Goal: Task Accomplishment & Management: Manage account settings

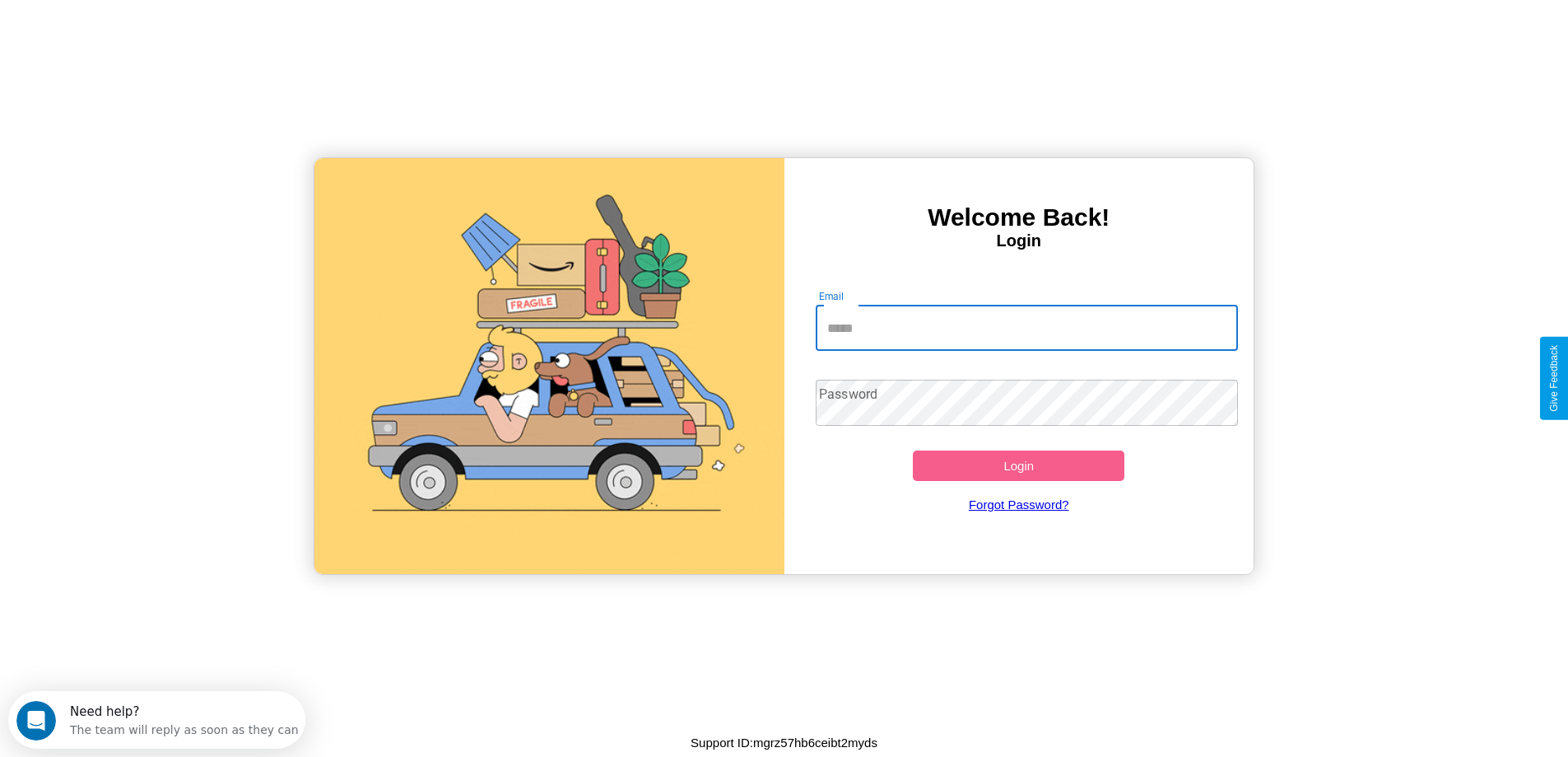
click at [1027, 328] on input "Email" at bounding box center [1027, 328] width 422 height 47
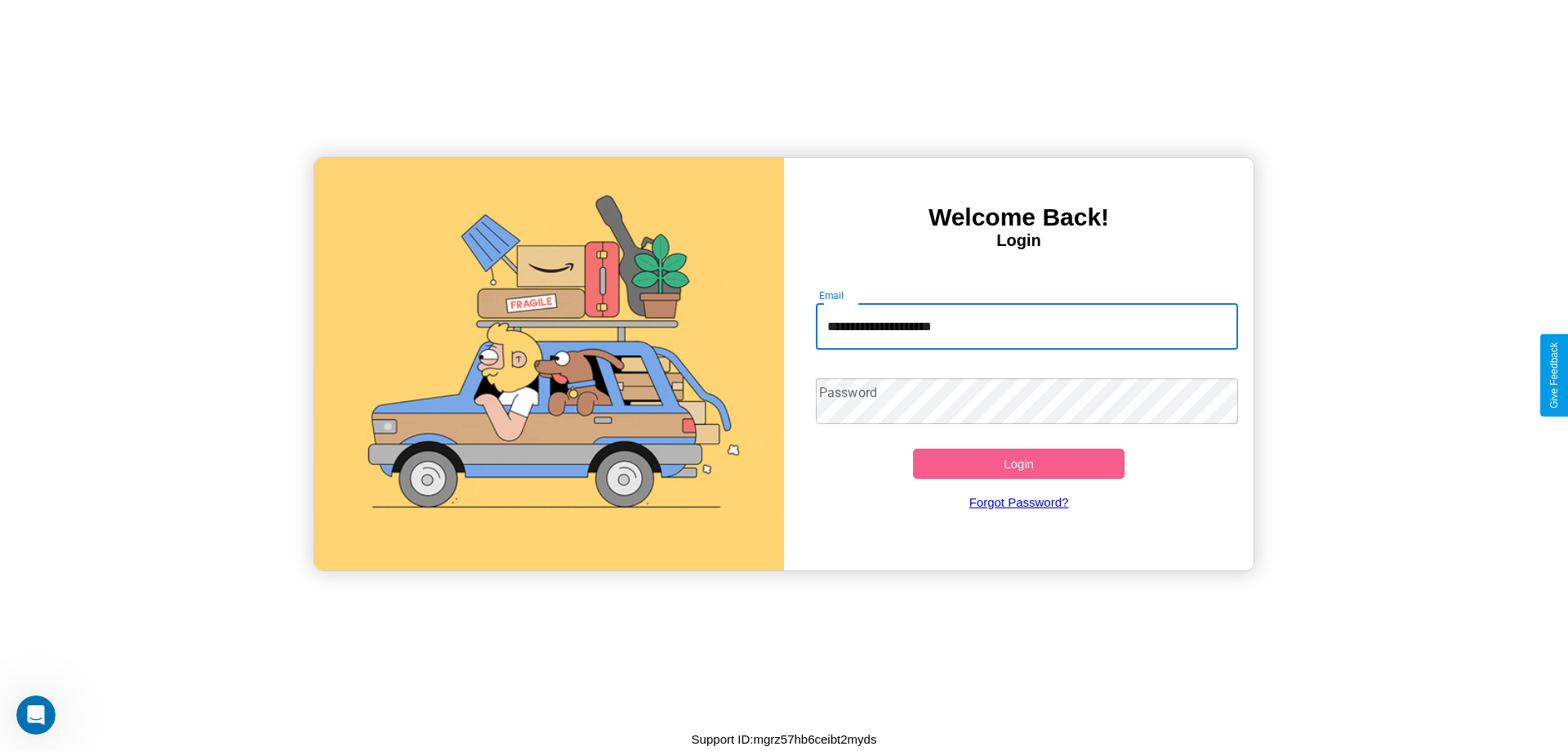
type input "**********"
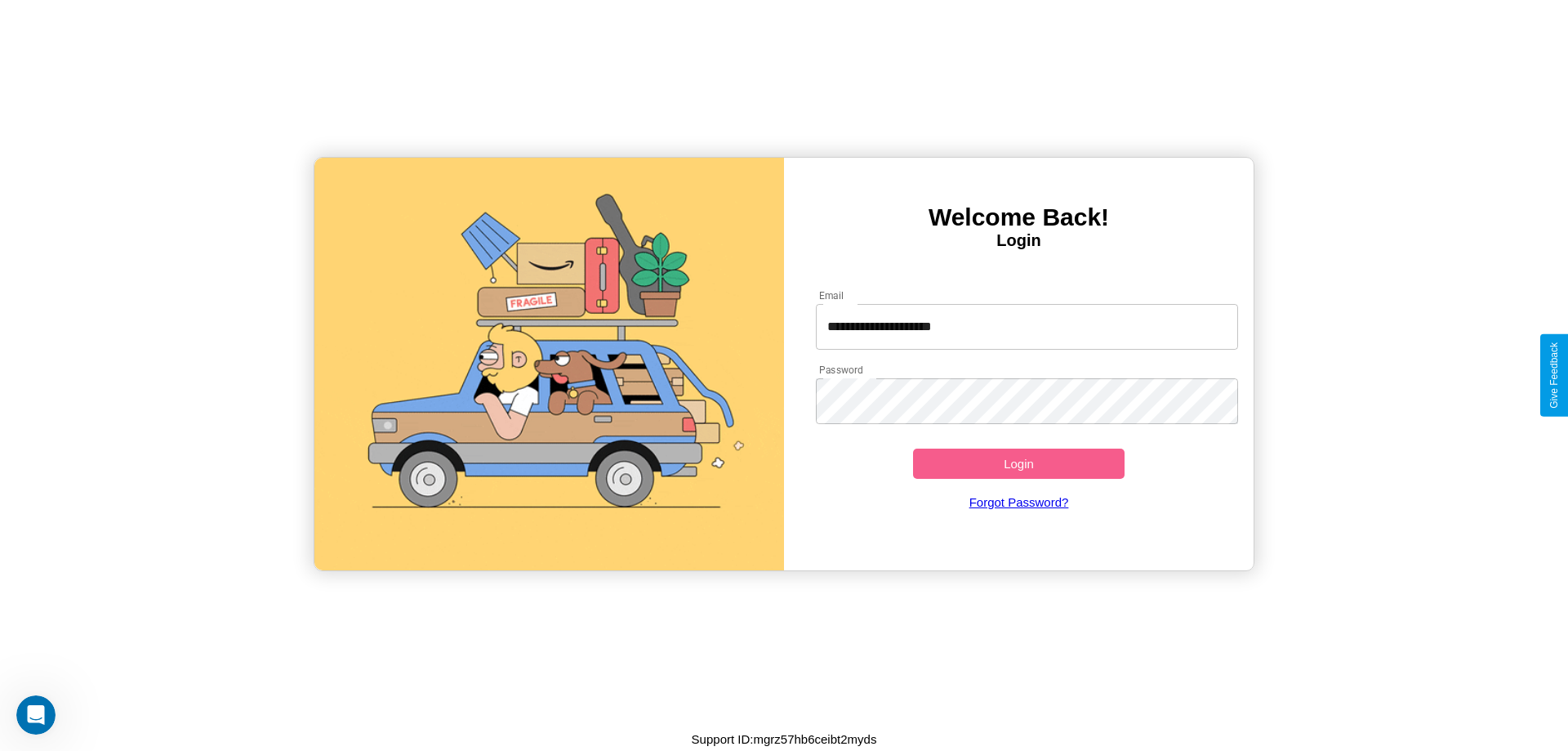
click at [1018, 463] on button "Login" at bounding box center [1019, 463] width 212 height 30
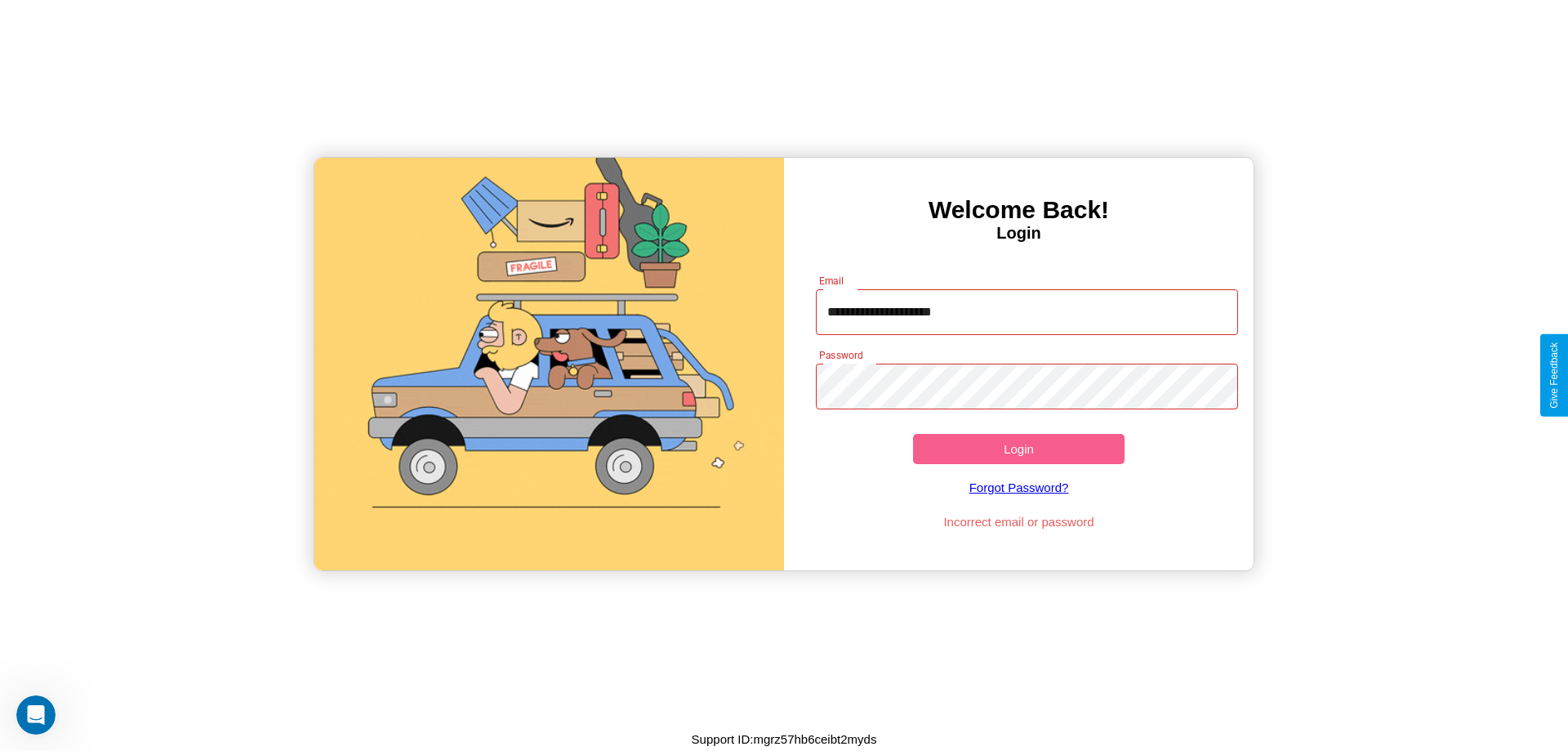
click at [1018, 449] on button "Login" at bounding box center [1019, 449] width 212 height 30
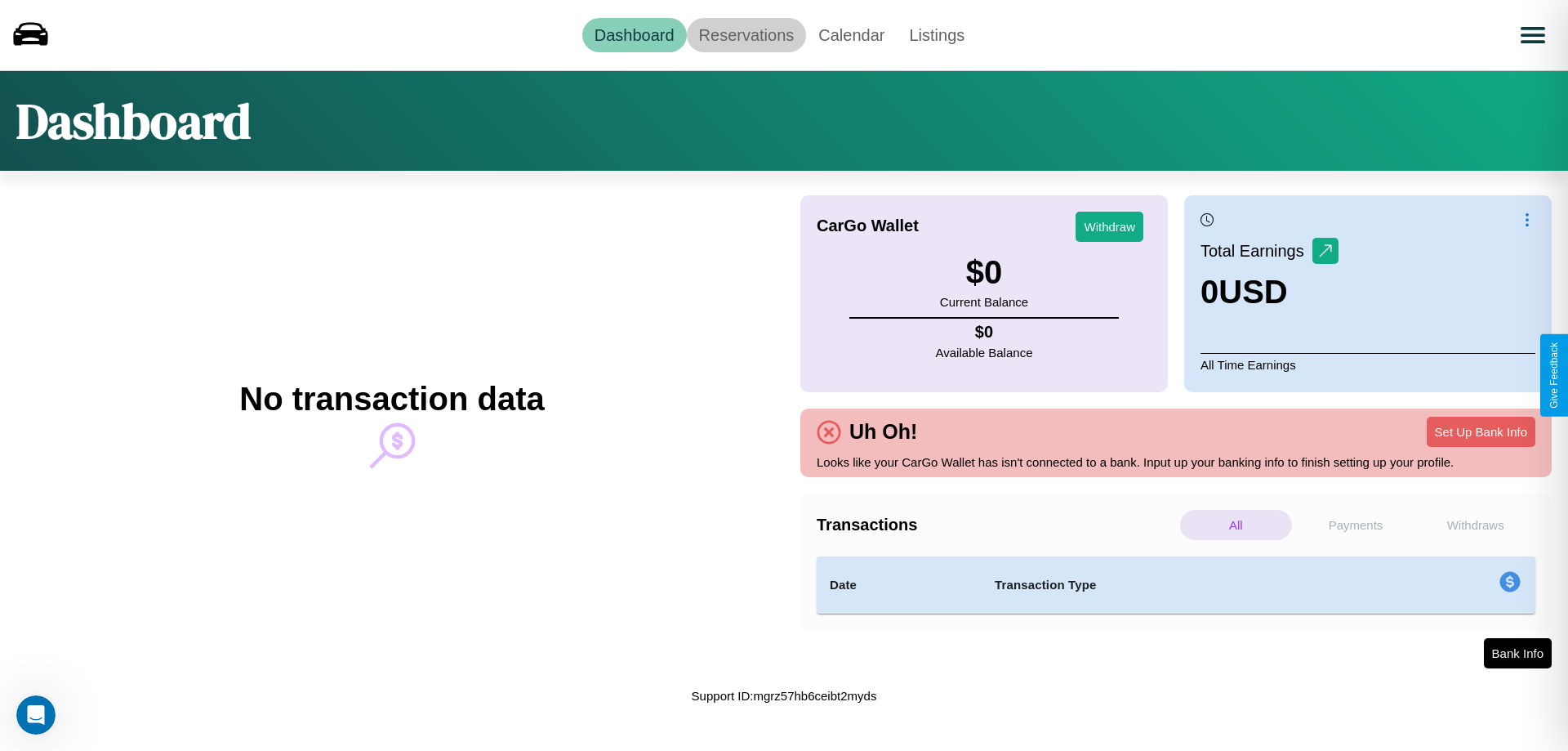
click at [746, 35] on link "Reservations" at bounding box center [747, 36] width 120 height 35
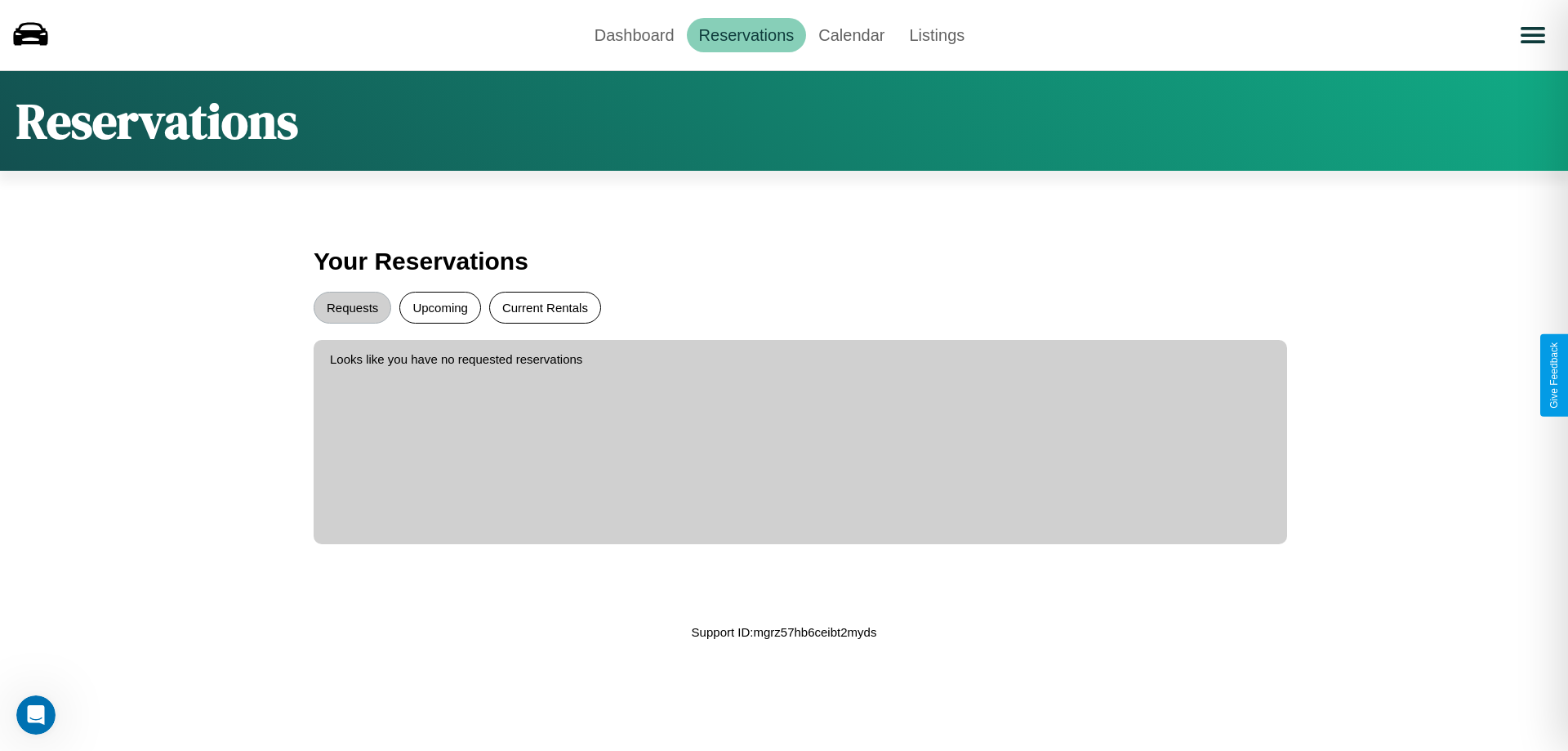
click at [545, 307] on button "Current Rentals" at bounding box center [545, 307] width 112 height 32
click at [440, 307] on button "Upcoming" at bounding box center [440, 307] width 82 height 32
click at [352, 307] on button "Requests" at bounding box center [352, 307] width 78 height 32
click at [633, 35] on link "Dashboard" at bounding box center [634, 36] width 105 height 35
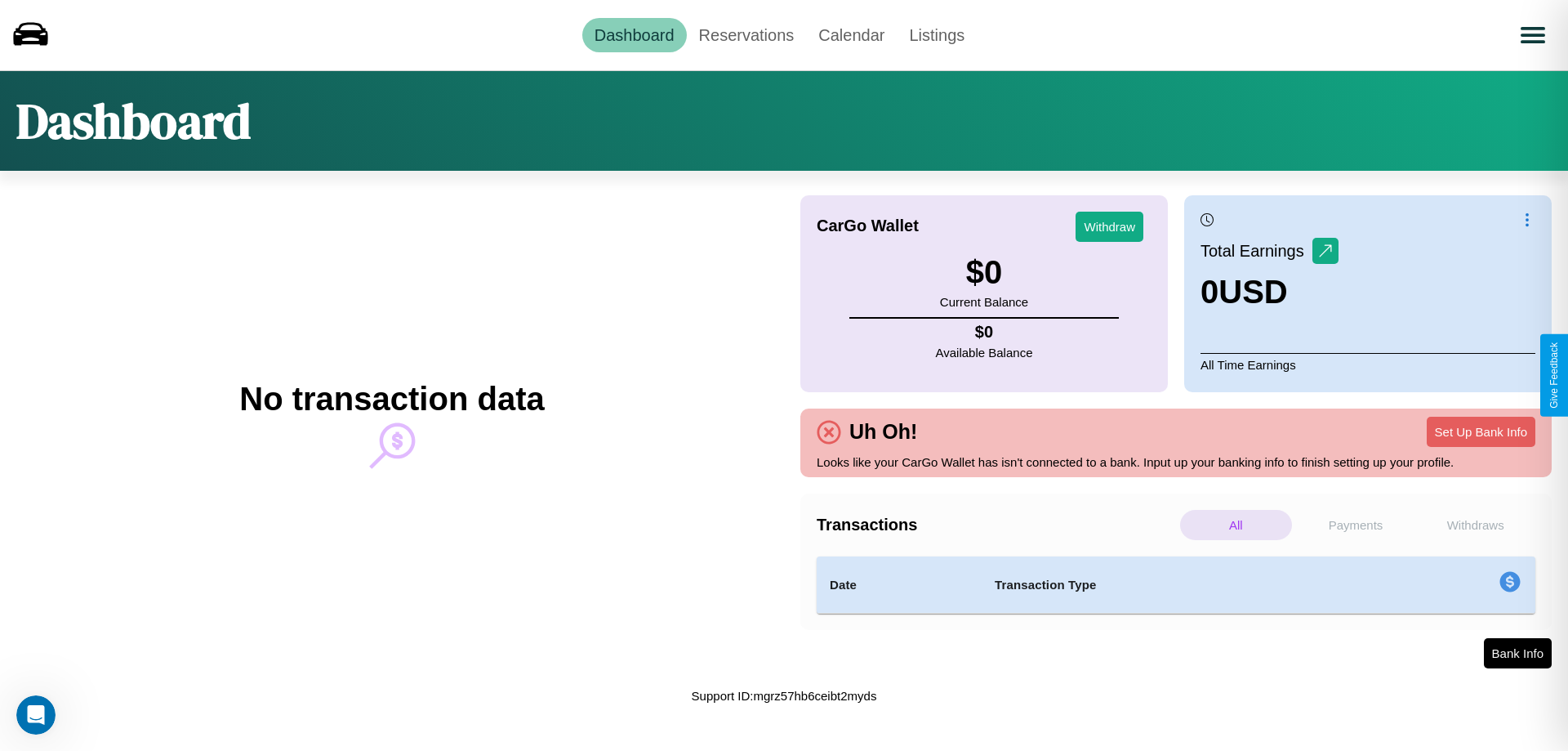
click at [1356, 525] on p "Payments" at bounding box center [1356, 524] width 112 height 30
click at [1475, 525] on p "Withdraws" at bounding box center [1476, 524] width 112 height 30
